Goal: Task Accomplishment & Management: Use online tool/utility

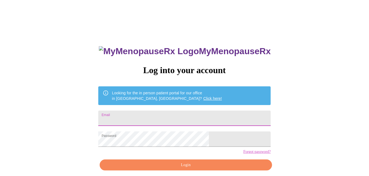
click at [156, 115] on input "Email" at bounding box center [184, 117] width 173 height 15
type input "[EMAIL_ADDRESS][DOMAIN_NAME]"
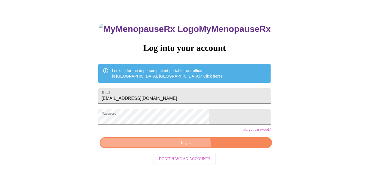
click at [180, 148] on button "Login" at bounding box center [186, 142] width 173 height 11
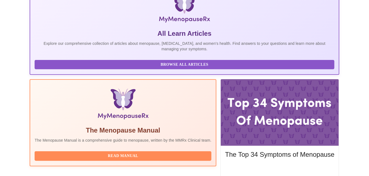
scroll to position [132, 0]
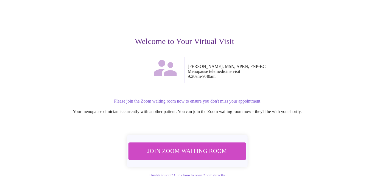
scroll to position [54, 0]
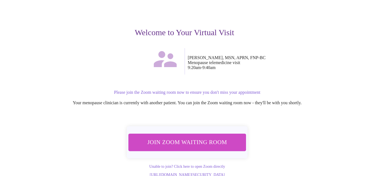
click at [193, 137] on span "Join Zoom Waiting Room" at bounding box center [187, 142] width 103 height 10
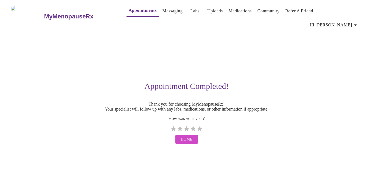
scroll to position [0, 0]
